Goal: Check status: Check status

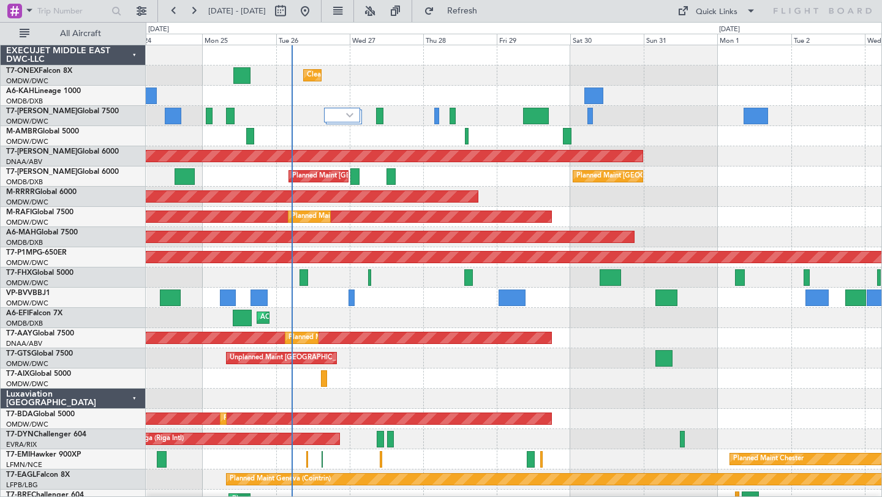
click at [456, 119] on div "Cleaning [GEOGRAPHIC_DATA] (Al Maktoum Intl) Planned Maint [GEOGRAPHIC_DATA] (A…" at bounding box center [514, 429] width 736 height 768
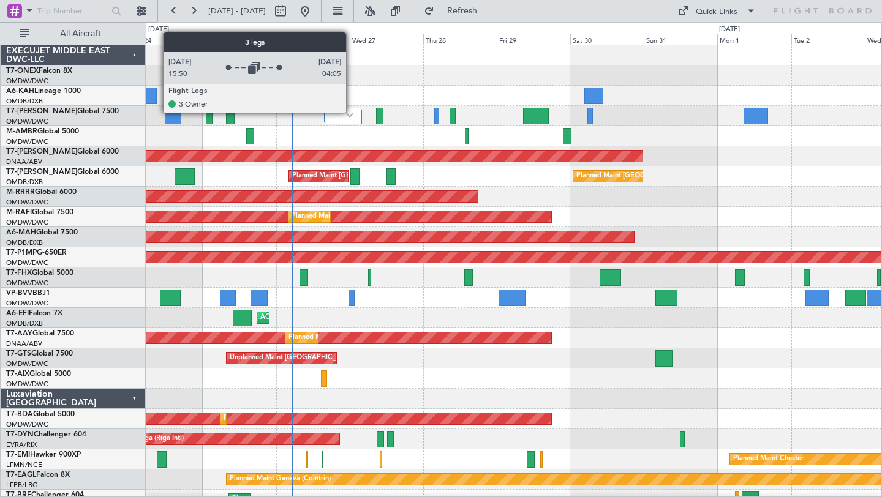
click at [352, 113] on img at bounding box center [349, 115] width 7 height 5
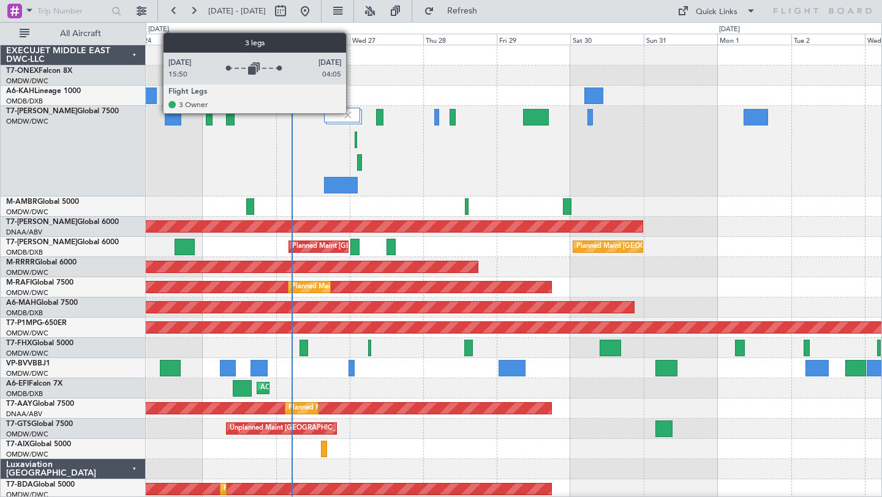
click at [348, 113] on img at bounding box center [347, 115] width 11 height 11
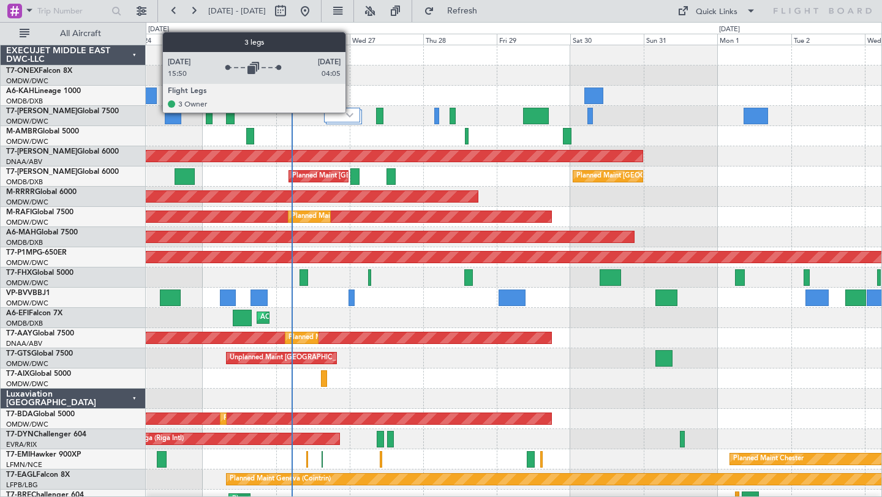
click at [423, 76] on div "Cleaning [GEOGRAPHIC_DATA] (Al Maktoum Intl)" at bounding box center [514, 76] width 736 height 20
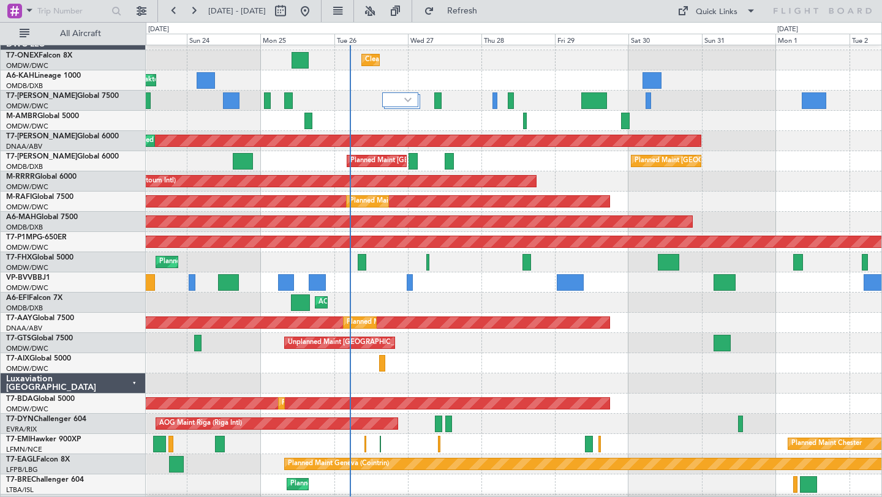
scroll to position [16, 0]
click at [685, 316] on div "Unplanned Maint [GEOGRAPHIC_DATA] (Al Maktoum Intl) Planned Maint [GEOGRAPHIC_D…" at bounding box center [514, 323] width 736 height 20
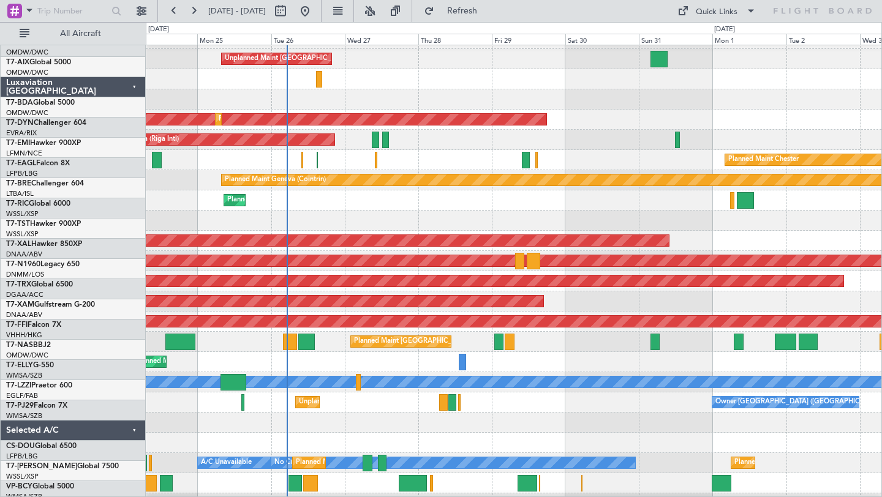
scroll to position [298, 0]
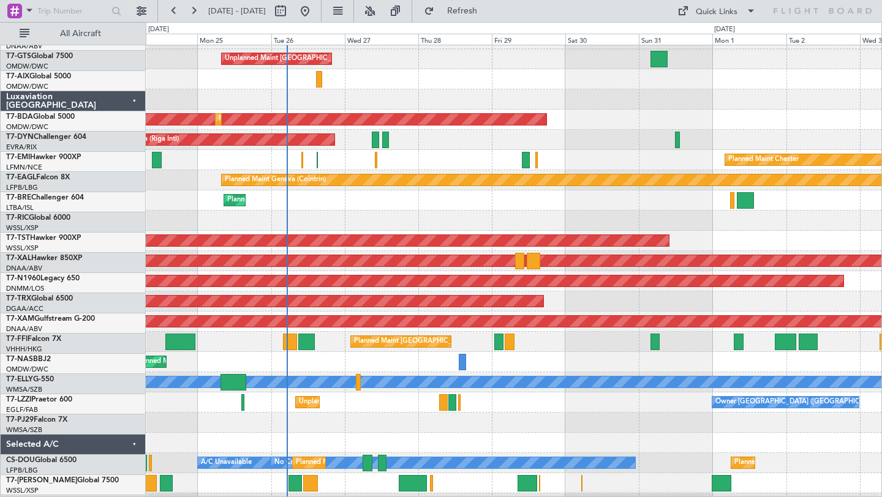
click at [481, 409] on div "Owner [GEOGRAPHIC_DATA] ([GEOGRAPHIC_DATA]) Unplanned Maint [GEOGRAPHIC_DATA] (…" at bounding box center [514, 403] width 736 height 20
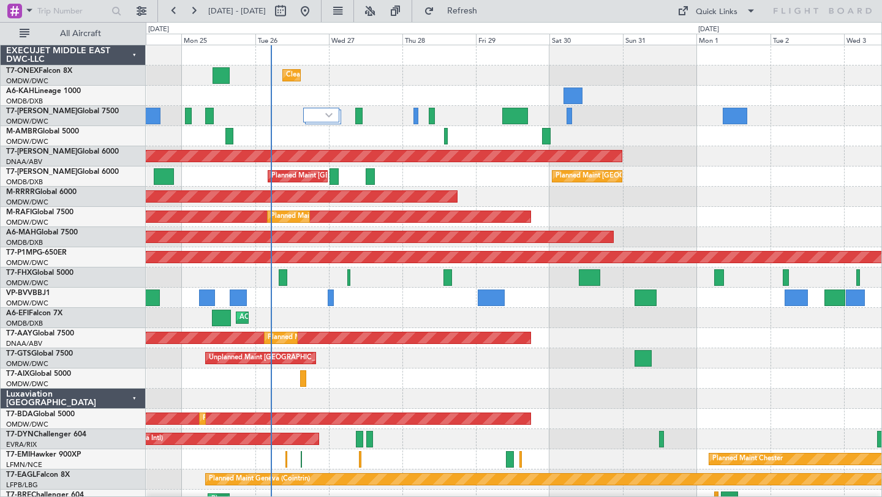
scroll to position [5, 0]
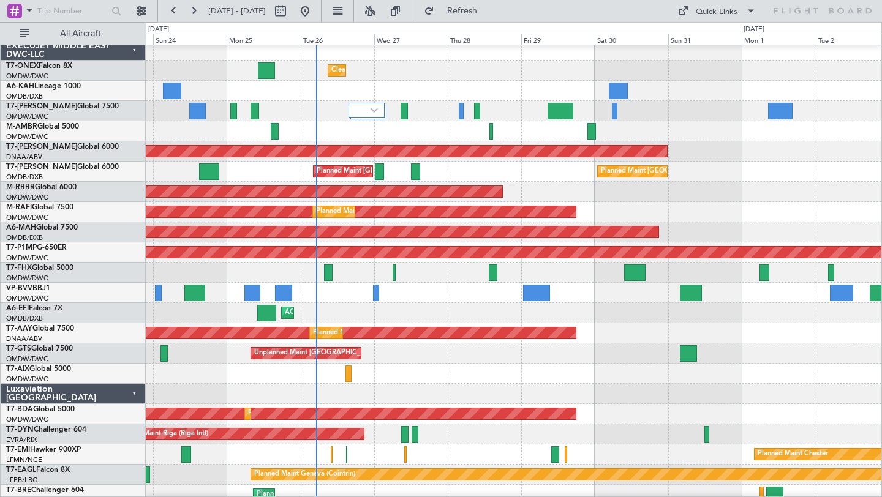
click at [625, 199] on div "Planned Maint Dubai (Al Maktoum Intl)" at bounding box center [514, 192] width 736 height 20
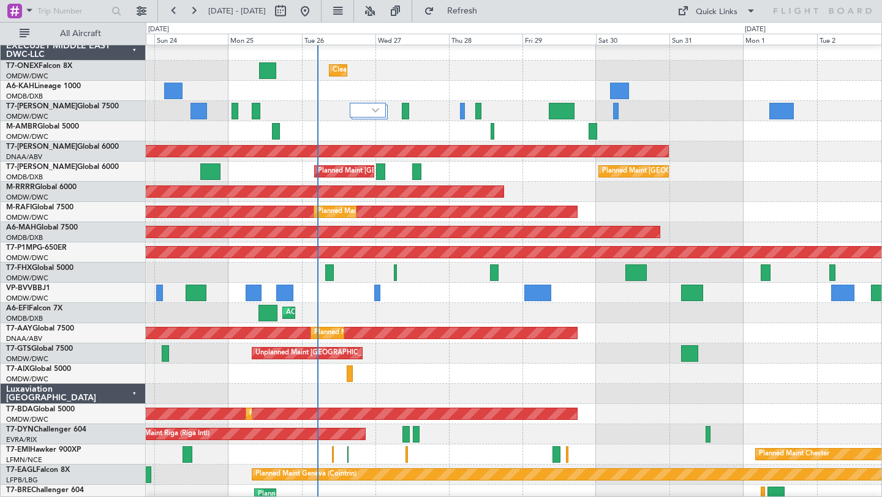
scroll to position [0, 0]
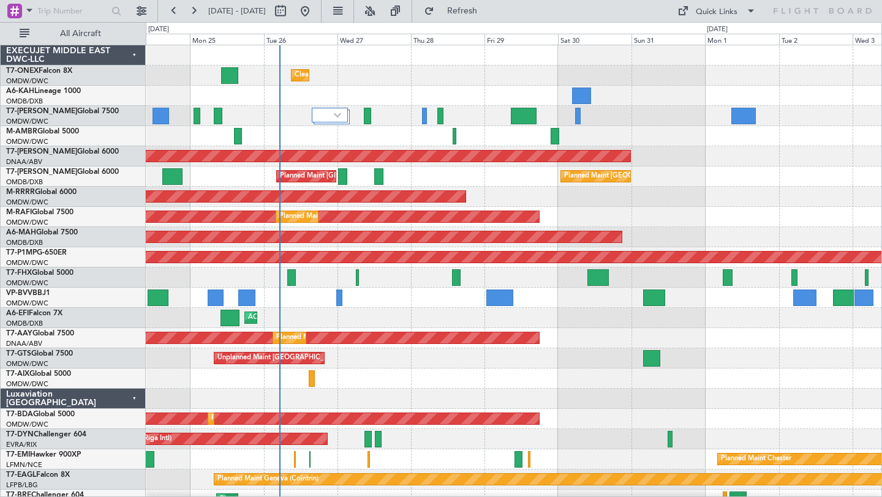
click at [642, 206] on div "Planned Maint Dubai (Al Maktoum Intl)" at bounding box center [514, 197] width 736 height 20
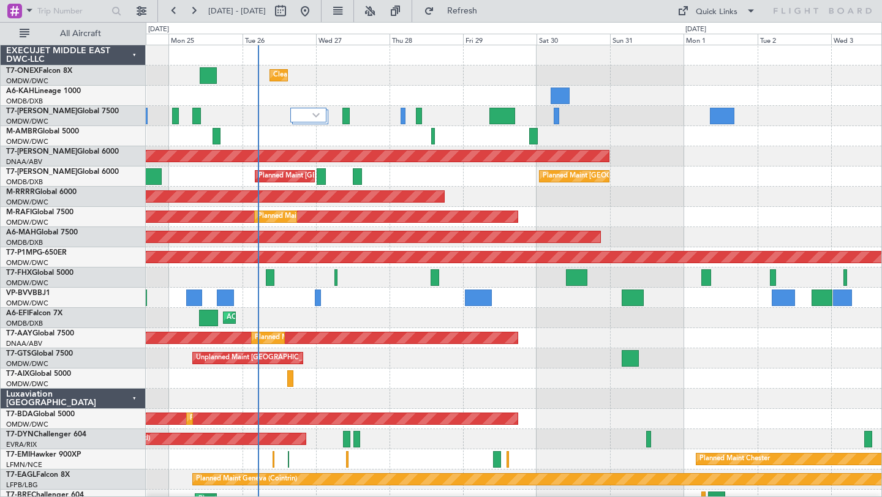
click at [730, 331] on div "Unplanned Maint [GEOGRAPHIC_DATA] (Al Maktoum Intl) Planned Maint [GEOGRAPHIC_D…" at bounding box center [514, 338] width 736 height 20
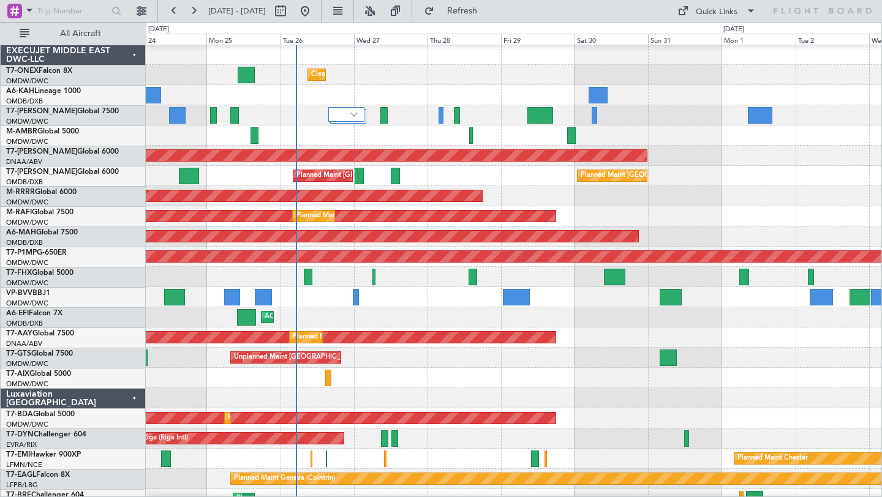
scroll to position [1, 0]
click at [416, 314] on div "AOG Maint [GEOGRAPHIC_DATA] (Dubai Intl) Planned Maint [GEOGRAPHIC_DATA] (Al Ma…" at bounding box center [514, 317] width 736 height 20
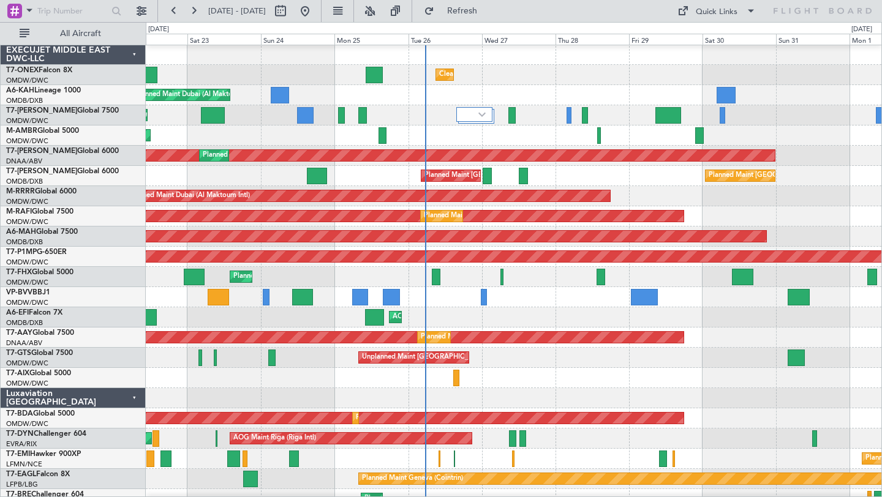
scroll to position [0, 0]
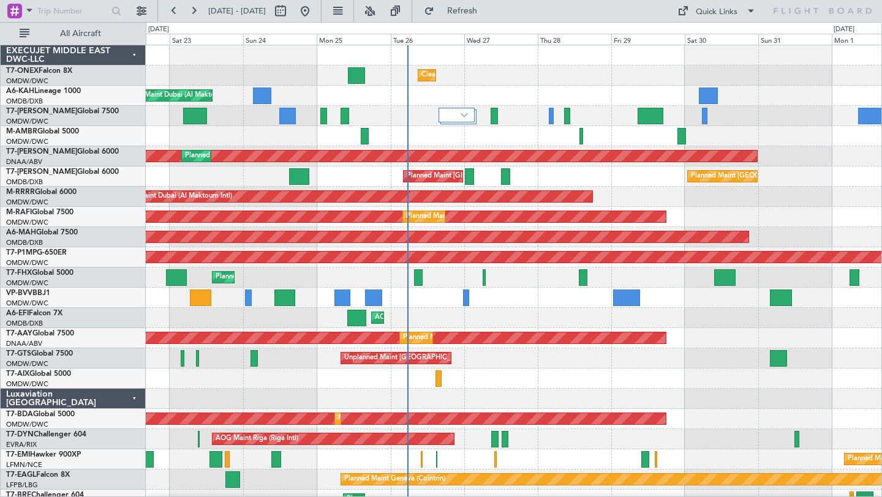
click at [525, 297] on div at bounding box center [514, 298] width 736 height 20
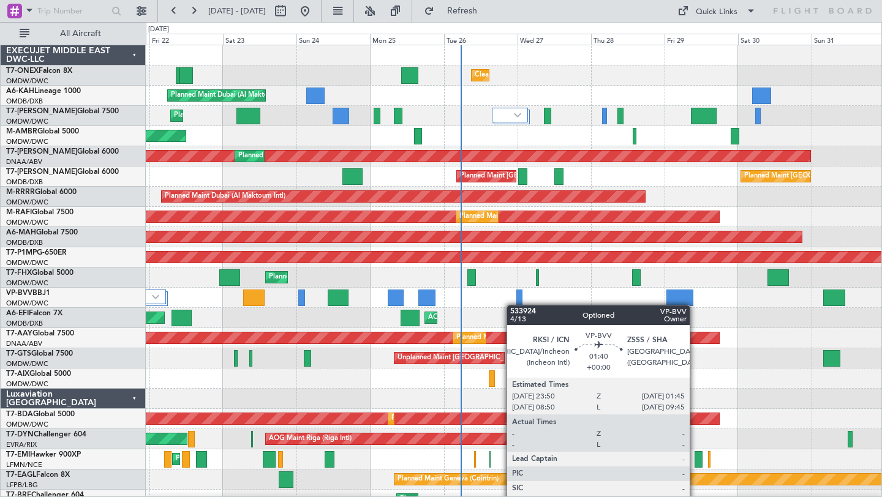
click at [519, 305] on div at bounding box center [519, 298] width 6 height 17
